Goal: Communication & Community: Answer question/provide support

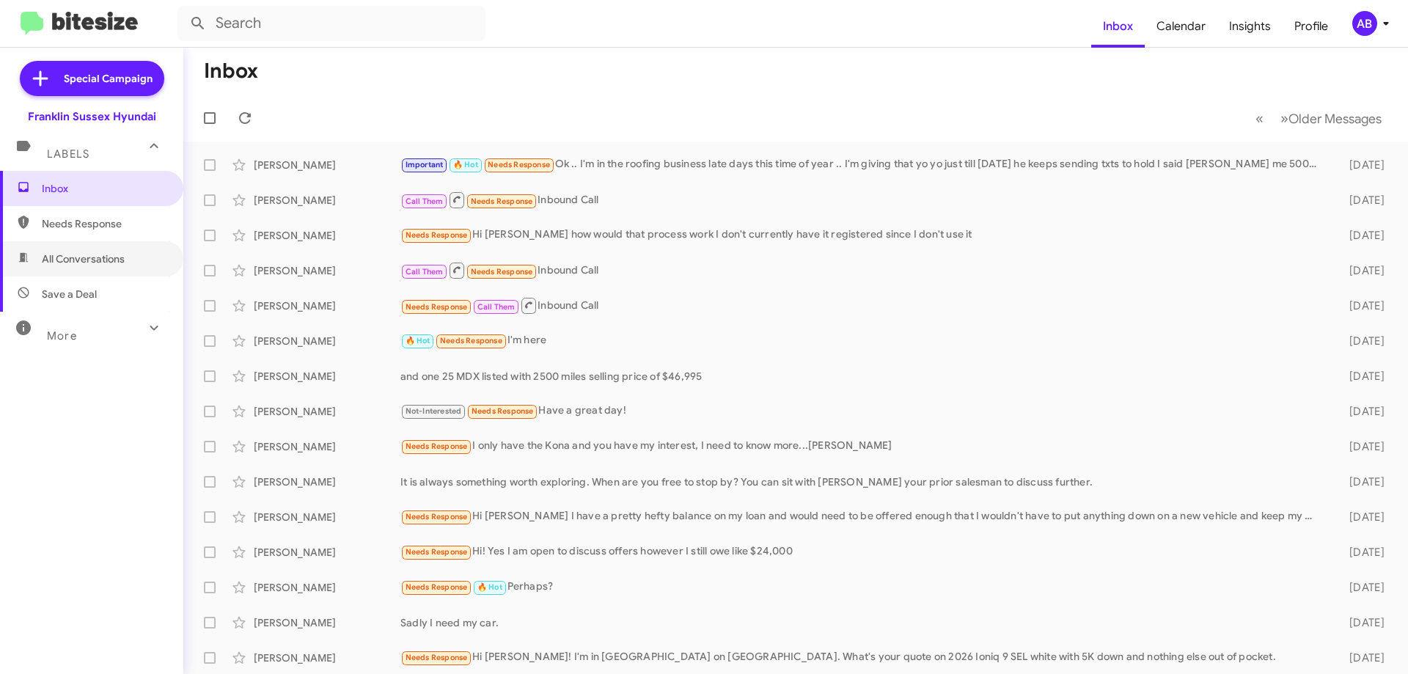
click at [86, 257] on span "All Conversations" at bounding box center [83, 259] width 83 height 15
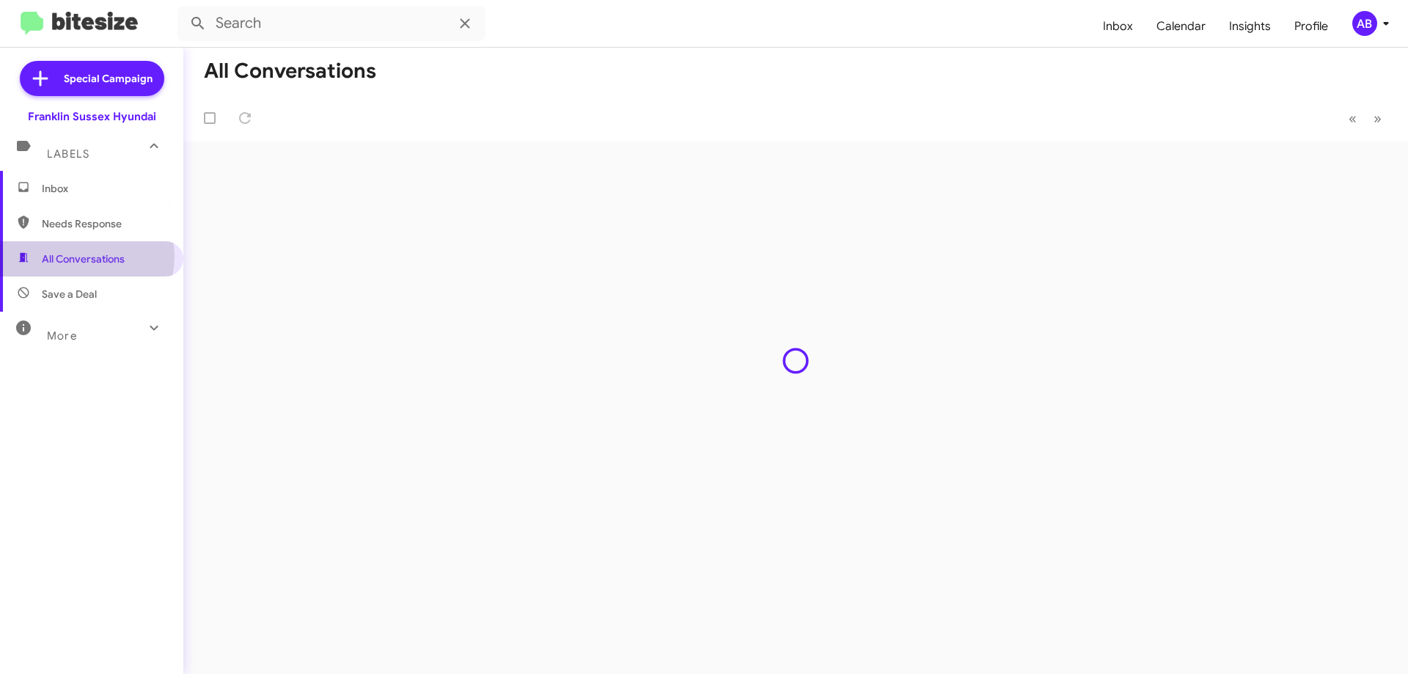
type input "in:all-conversations"
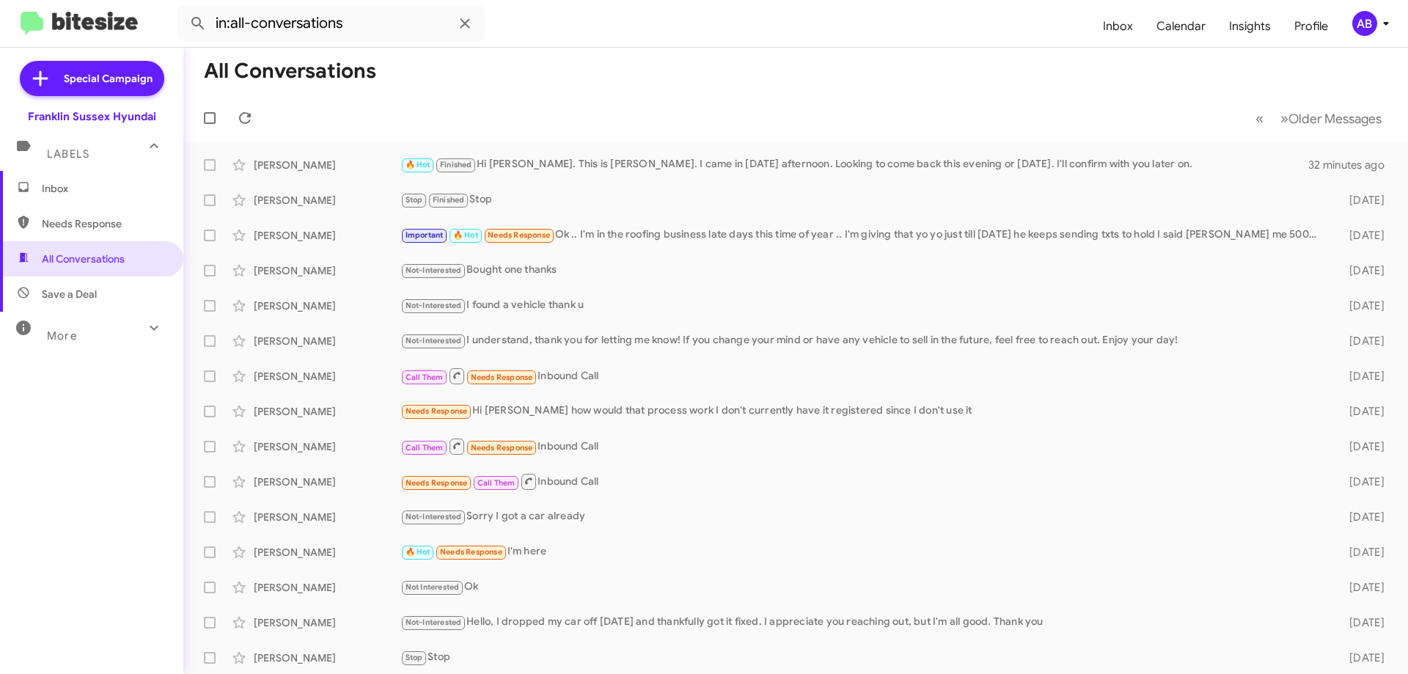
click at [646, 153] on div "[PERSON_NAME] 🔥 Hot Finished Hi [PERSON_NAME]. This is [PERSON_NAME]. I came in…" at bounding box center [796, 164] width 1202 height 29
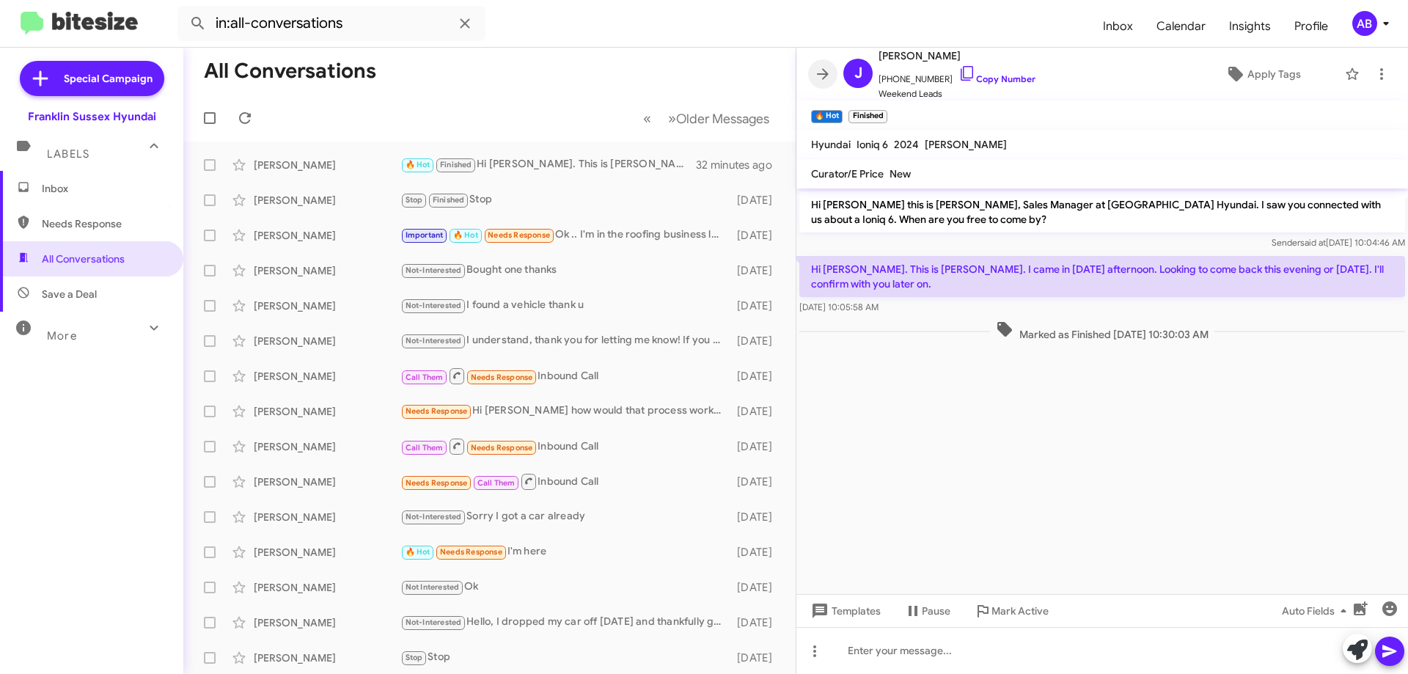
click at [817, 77] on icon at bounding box center [823, 74] width 18 height 18
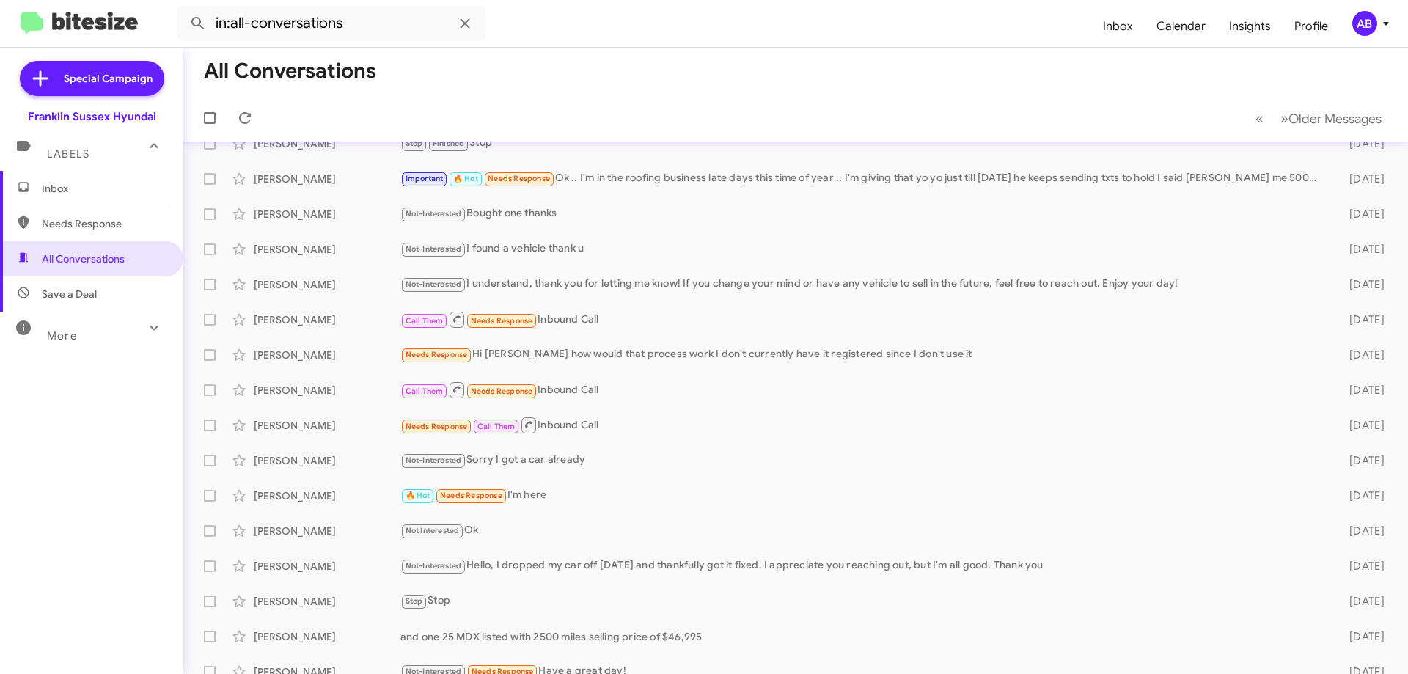
scroll to position [73, 0]
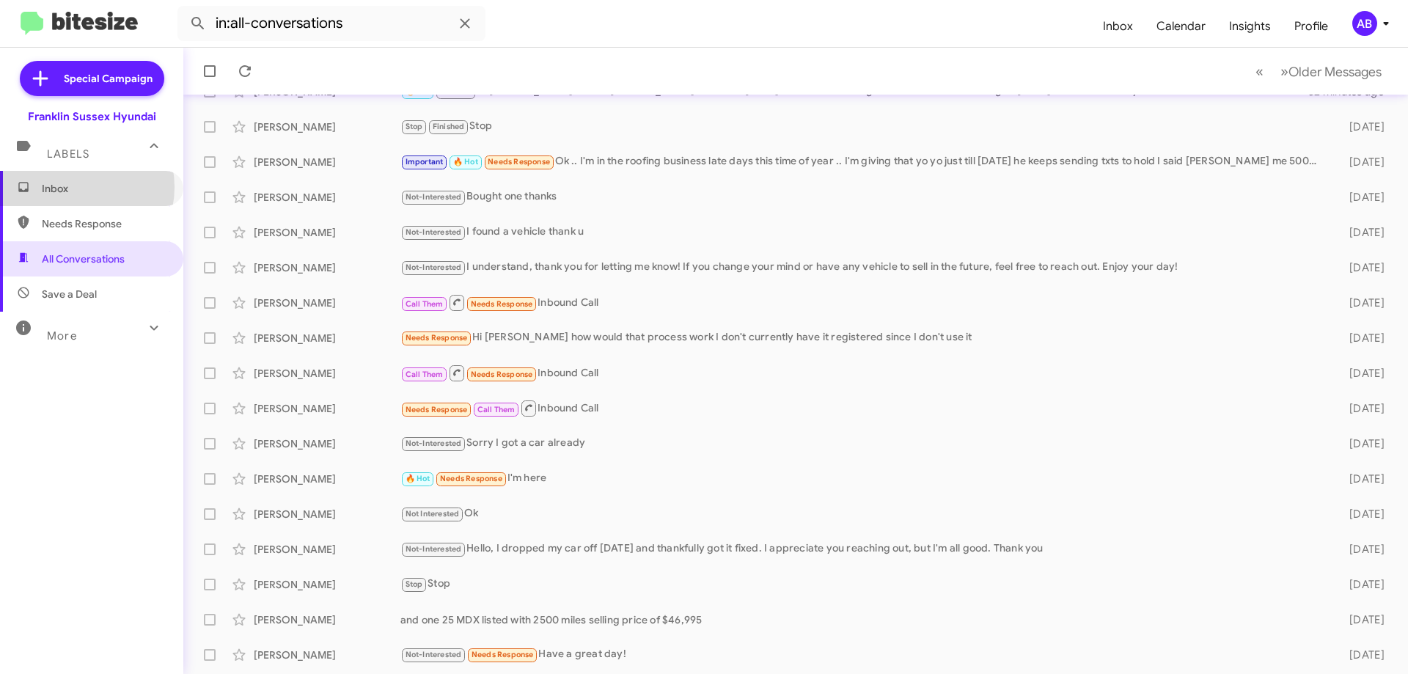
click at [76, 187] on span "Inbox" at bounding box center [104, 188] width 125 height 15
